Goal: Find contact information: Find contact information

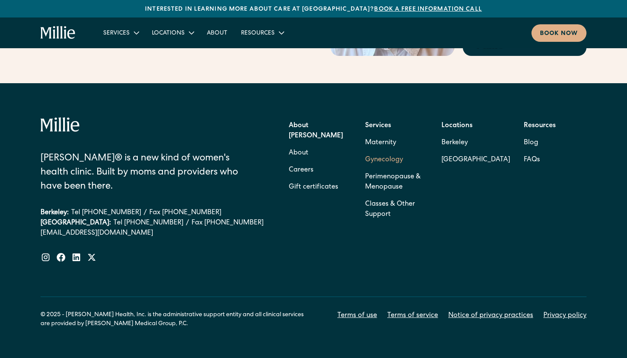
scroll to position [3787, 0]
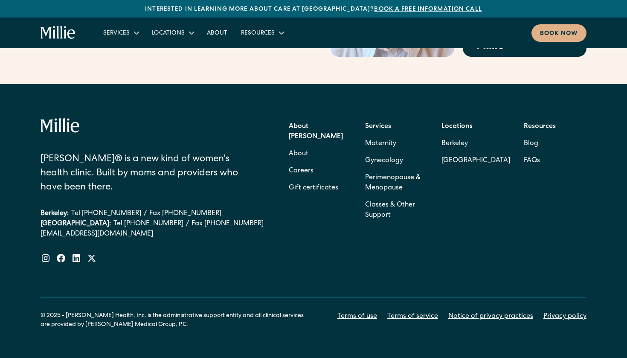
click at [285, 137] on div "Millie® is a new kind of women's health clinic. Built by moms and providers who…" at bounding box center [313, 190] width 546 height 145
click at [289, 162] on link "Careers" at bounding box center [301, 170] width 25 height 17
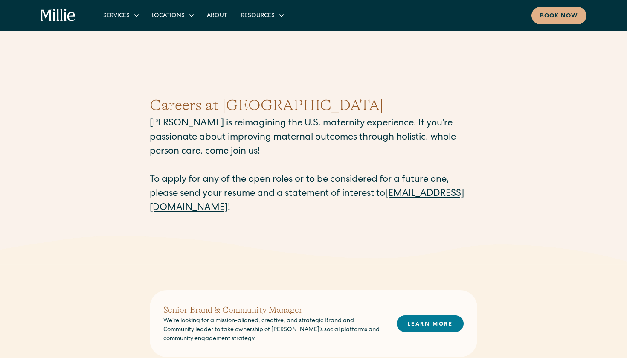
scroll to position [9, 0]
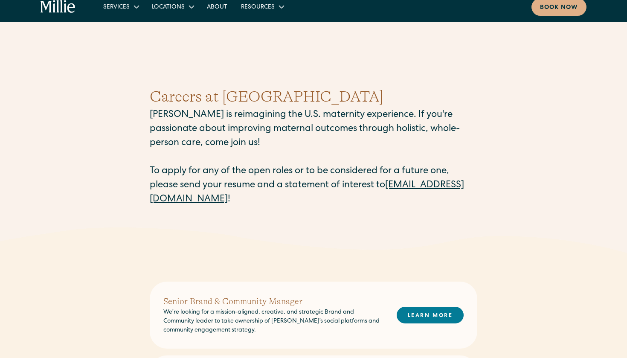
click at [244, 202] on link "[EMAIL_ADDRESS][DOMAIN_NAME]" at bounding box center [307, 192] width 314 height 23
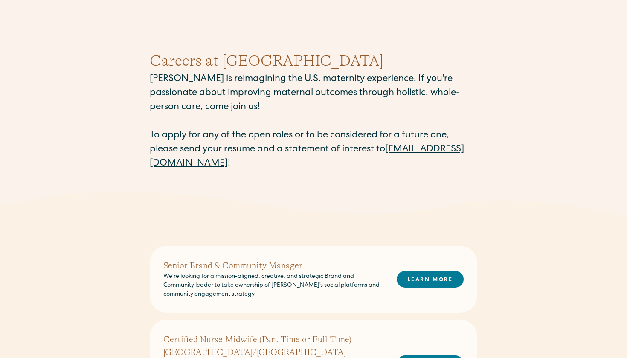
scroll to position [48, 0]
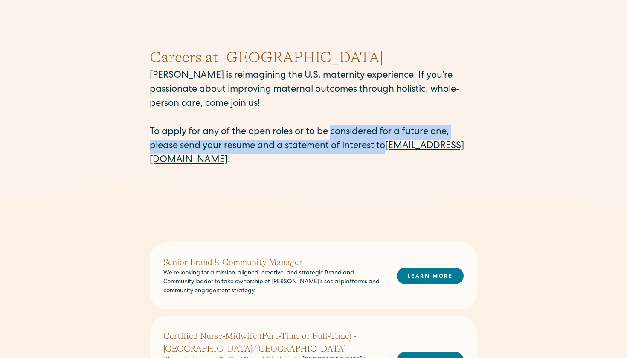
drag, startPoint x: 394, startPoint y: 148, endPoint x: 333, endPoint y: 135, distance: 62.8
click at [333, 135] on p "[PERSON_NAME] is reimagining the U.S. maternity experience. If you're passionat…" at bounding box center [313, 118] width 327 height 98
copy p "considered for a future one, please send your resume and a statement of interes…"
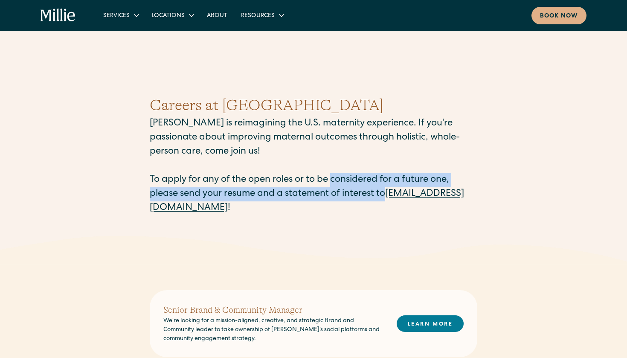
scroll to position [0, 0]
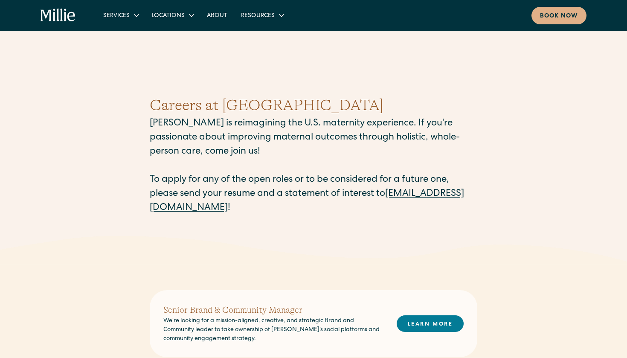
click at [239, 104] on h1 "Careers at [GEOGRAPHIC_DATA]" at bounding box center [313, 105] width 327 height 23
copy h1 "[PERSON_NAME]"
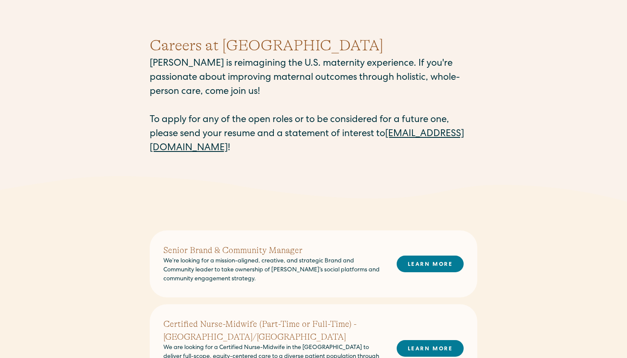
click at [360, 126] on p "[PERSON_NAME] is reimagining the U.S. maternity experience. If you're passionat…" at bounding box center [313, 106] width 327 height 98
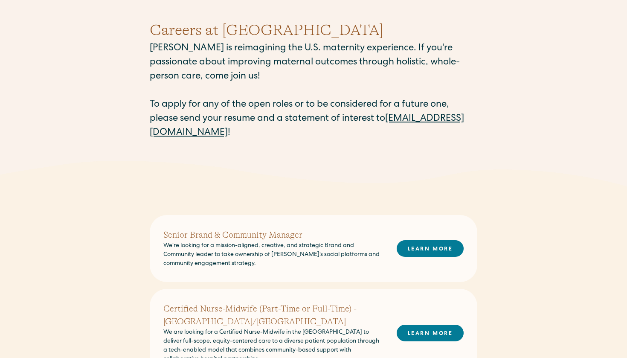
scroll to position [78, 0]
